Goal: Find specific page/section: Find specific page/section

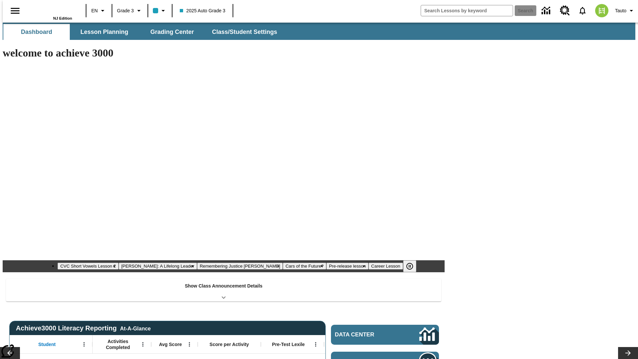
type input "-1"
click at [102, 32] on button "Lesson Planning" at bounding box center [104, 32] width 66 height 16
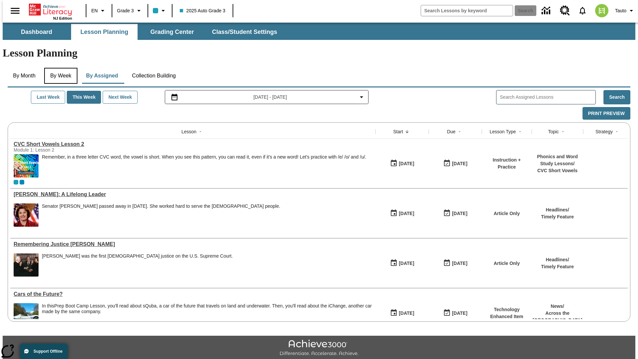
click at [59, 68] on button "By Week" at bounding box center [60, 76] width 33 height 16
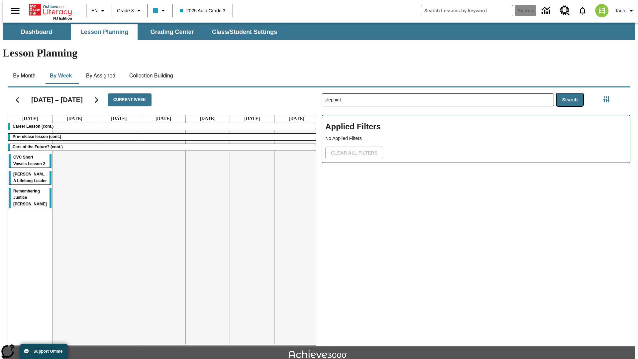
click at [572, 93] on button "Search" at bounding box center [570, 99] width 27 height 13
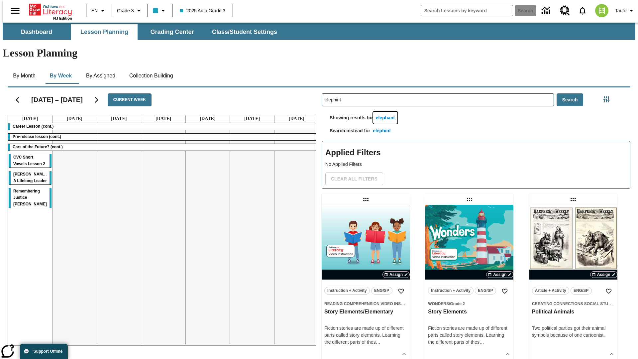
click at [387, 112] on button "elephant" at bounding box center [385, 118] width 25 height 12
type input "elephant"
